Goal: Task Accomplishment & Management: Manage account settings

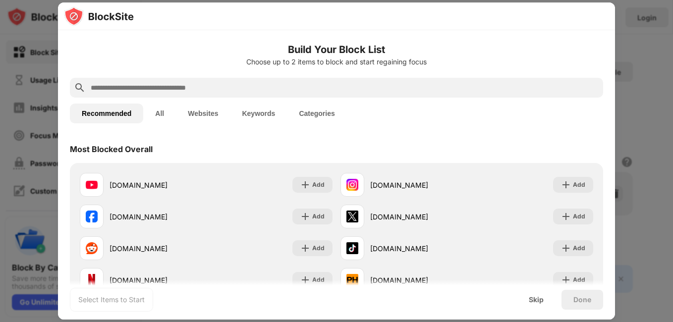
click at [305, 92] on input "text" at bounding box center [344, 88] width 509 height 12
click at [240, 83] on input "text" at bounding box center [344, 88] width 509 height 12
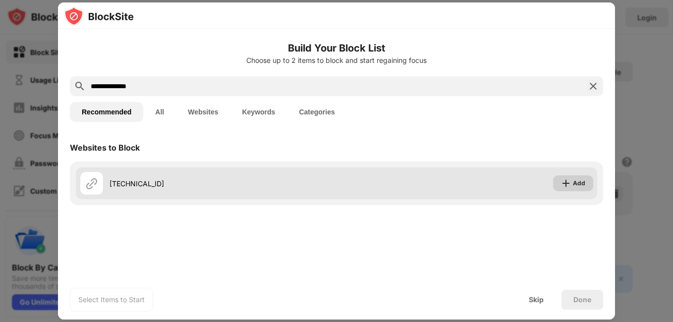
type input "**********"
click at [571, 184] on img at bounding box center [566, 183] width 10 height 10
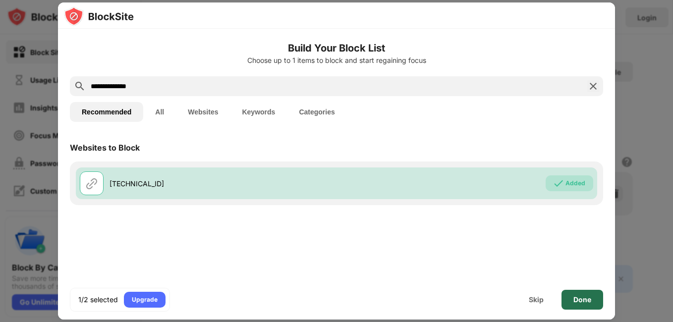
click at [582, 302] on div "Done" at bounding box center [582, 300] width 18 height 8
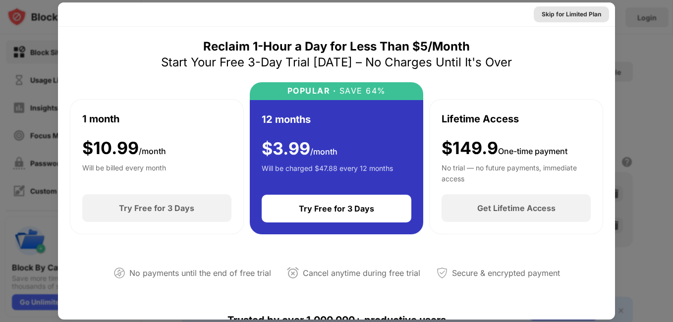
click at [566, 12] on div "Skip for Limited Plan" at bounding box center [571, 14] width 59 height 10
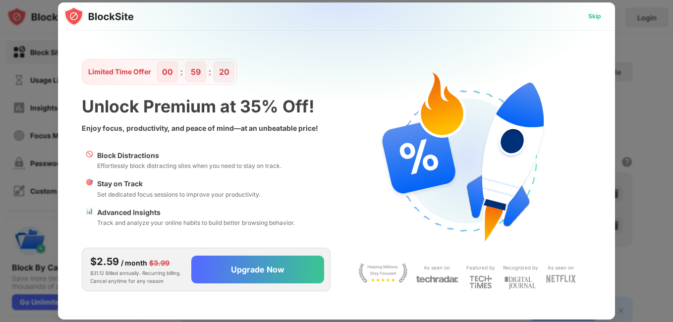
click at [605, 18] on div "Skip" at bounding box center [594, 16] width 29 height 16
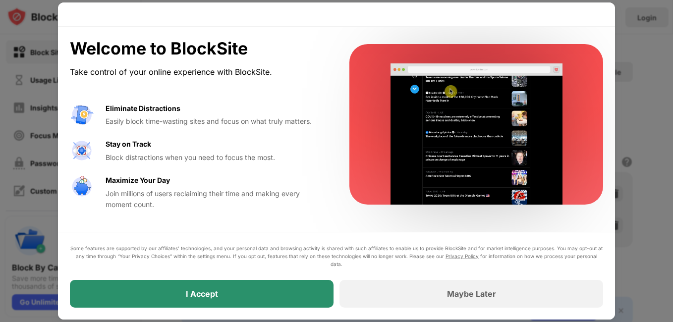
click at [241, 300] on div "I Accept" at bounding box center [202, 294] width 264 height 28
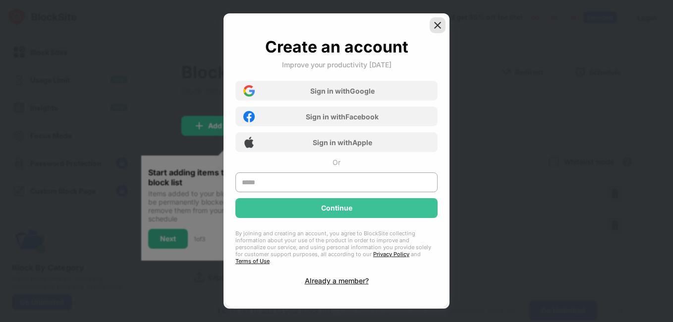
click at [435, 30] on img at bounding box center [438, 25] width 10 height 10
